Goal: Use online tool/utility: Use online tool/utility

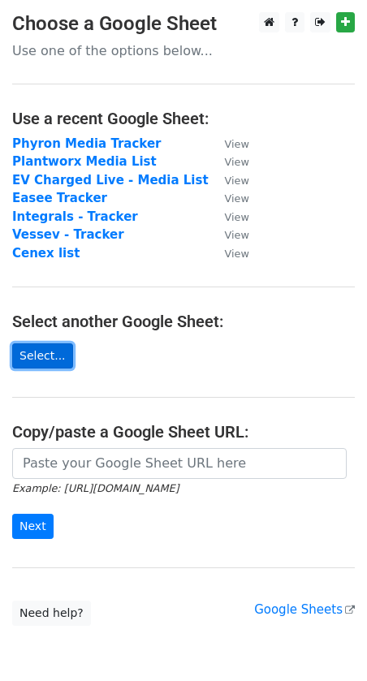
click at [27, 351] on link "Select..." at bounding box center [42, 355] width 61 height 25
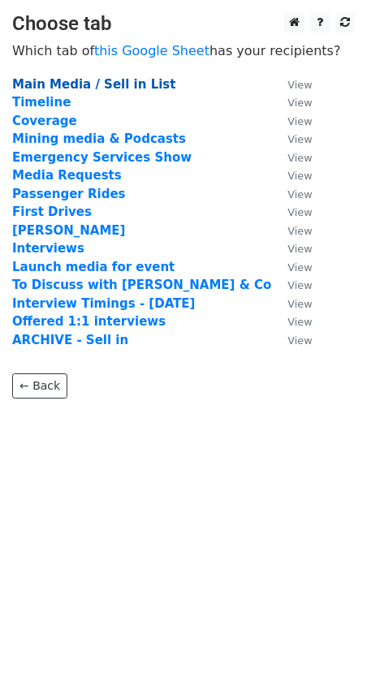
click at [51, 85] on strong "Main Media / Sell in List" at bounding box center [93, 84] width 163 height 15
